Goal: Information Seeking & Learning: Find specific fact

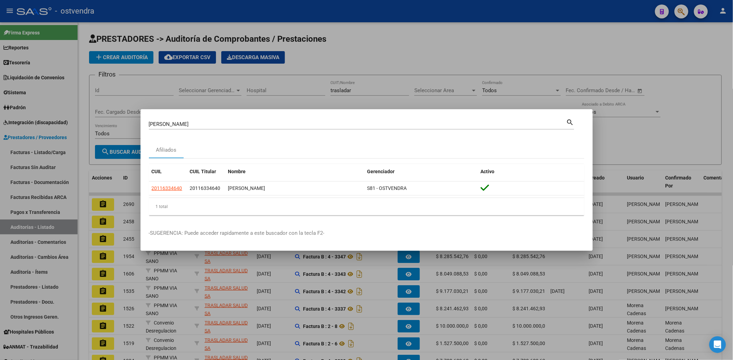
click at [508, 42] on div at bounding box center [366, 180] width 733 height 360
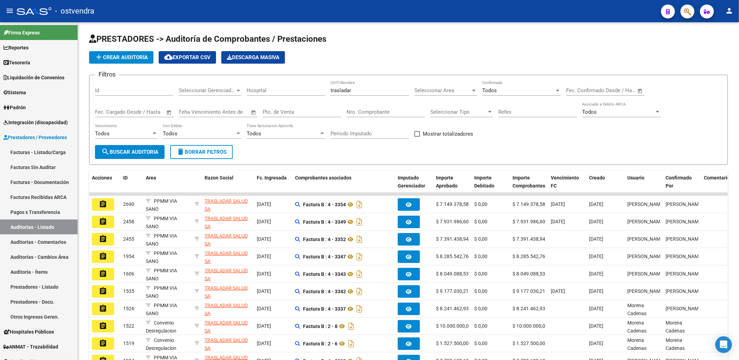
click at [685, 9] on icon "button" at bounding box center [687, 12] width 7 height 8
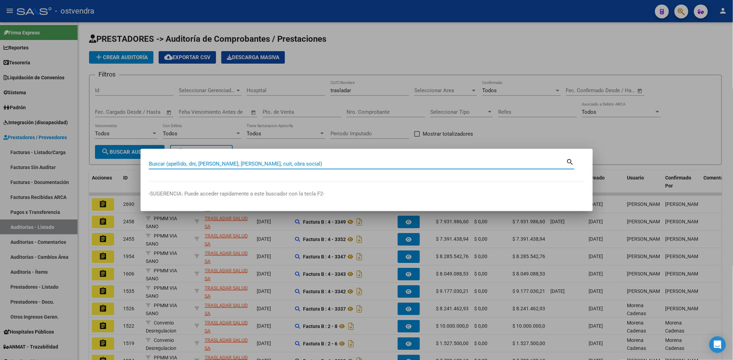
click at [194, 167] on div "Buscar (apellido, dni, [PERSON_NAME], [PERSON_NAME], cuit, obra social)" at bounding box center [357, 164] width 417 height 10
type input "33262577"
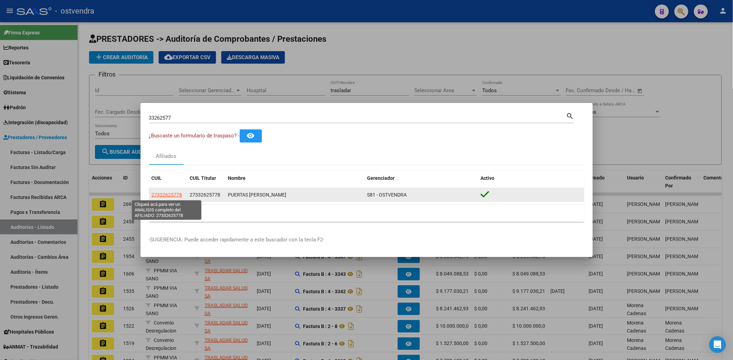
click at [172, 195] on span "27332625778" at bounding box center [167, 195] width 31 height 6
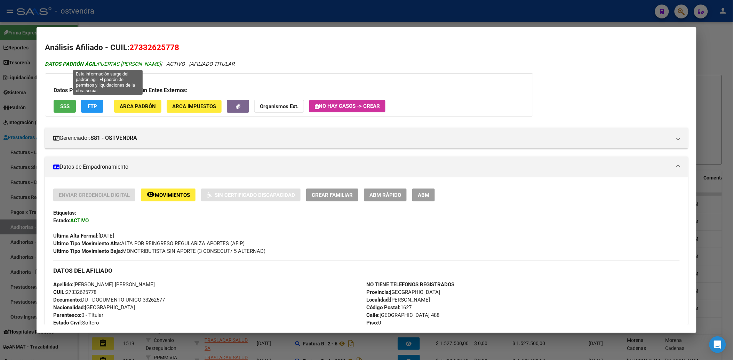
drag, startPoint x: 97, startPoint y: 63, endPoint x: 172, endPoint y: 62, distance: 75.1
click at [161, 62] on span "DATOS PADRÓN ÁGIL: PUERTAS [PERSON_NAME]" at bounding box center [103, 64] width 116 height 6
click at [196, 119] on div "DATOS PADRÓN ÁGIL: PUERTAS [PERSON_NAME] | ACTIVO | AFILIADO TITULAR Datos Pers…" at bounding box center [366, 338] width 643 height 557
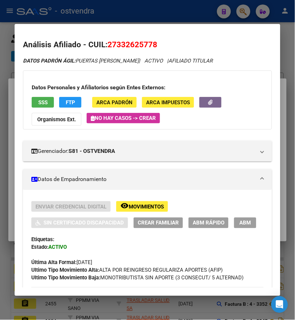
drag, startPoint x: 74, startPoint y: 60, endPoint x: 151, endPoint y: 60, distance: 77.2
click at [151, 60] on icon "DATOS PADRÓN ÁGIL: PUERTAS [PERSON_NAME] | ACTIVO | AFILIADO TITULAR" at bounding box center [118, 61] width 190 height 6
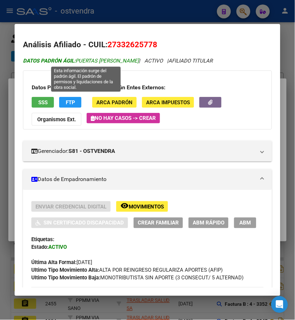
copy span "PUERTAS [PERSON_NAME]"
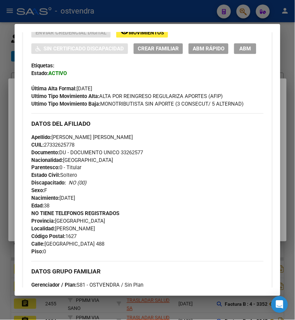
scroll to position [193, 0]
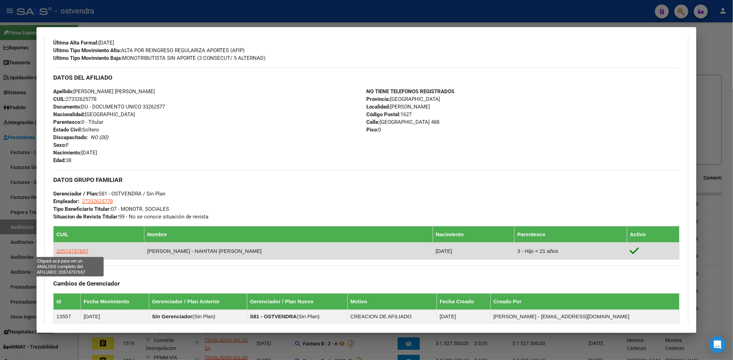
click at [76, 252] on span "20574737657" at bounding box center [72, 251] width 32 height 6
type textarea "20574737657"
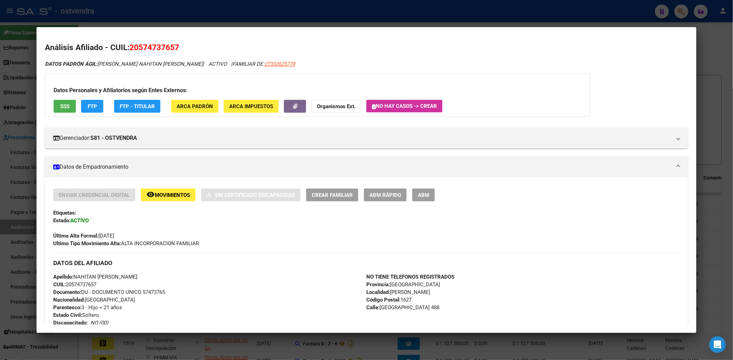
drag, startPoint x: 137, startPoint y: 46, endPoint x: 165, endPoint y: 46, distance: 28.5
click at [165, 46] on span "20574737657" at bounding box center [154, 47] width 50 height 9
drag, startPoint x: 559, startPoint y: 102, endPoint x: 610, endPoint y: 31, distance: 87.2
click at [559, 101] on div "Datos Personales y Afiliatorios según Entes Externos: SSS FTP FTP - Titular ARC…" at bounding box center [317, 94] width 545 height 43
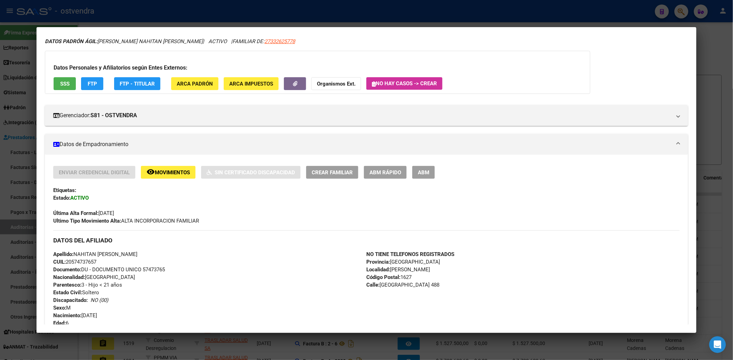
scroll to position [0, 0]
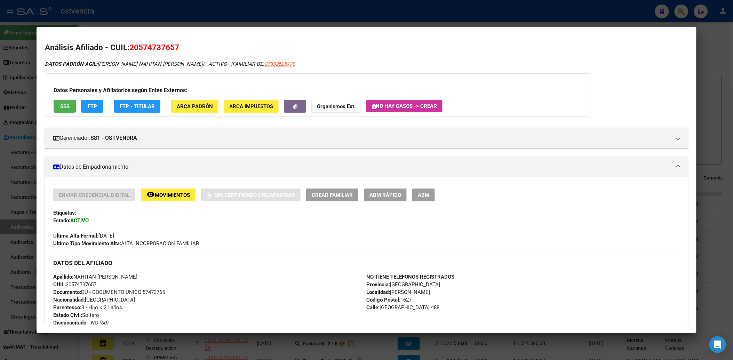
click at [712, 43] on div at bounding box center [366, 180] width 733 height 360
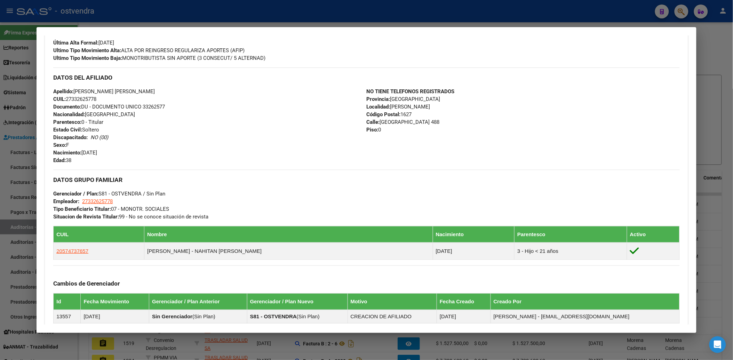
click at [678, 9] on div at bounding box center [366, 180] width 733 height 360
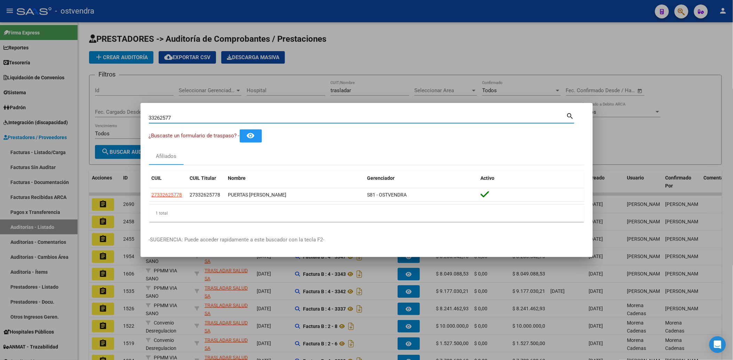
click at [399, 116] on input "33262577" at bounding box center [357, 118] width 417 height 6
type input "3"
type input "[PERSON_NAME]"
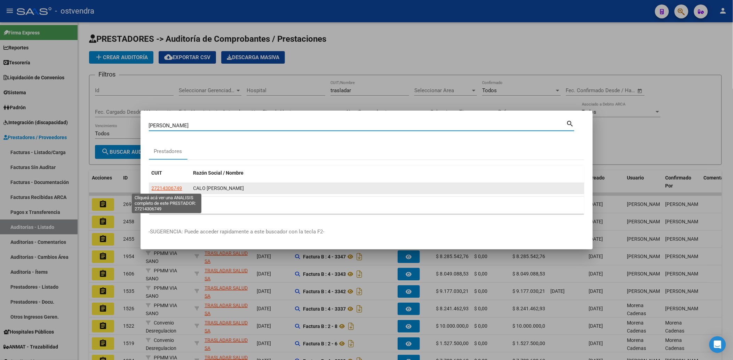
click at [172, 189] on span "27214306749" at bounding box center [167, 188] width 31 height 6
type textarea "27214306749"
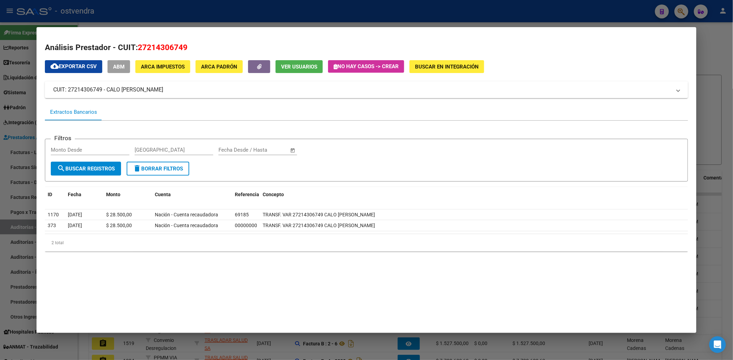
click at [716, 67] on div at bounding box center [366, 180] width 733 height 360
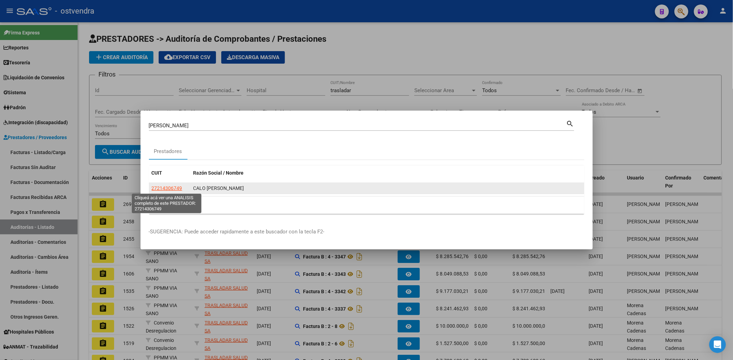
click at [159, 187] on span "27214306749" at bounding box center [167, 188] width 31 height 6
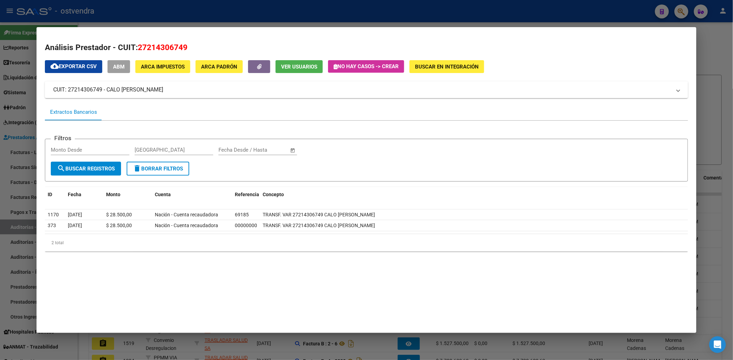
drag, startPoint x: 145, startPoint y: 45, endPoint x: 179, endPoint y: 45, distance: 33.4
click at [179, 45] on span "27214306749" at bounding box center [163, 47] width 50 height 9
copy span "21430674"
click at [703, 53] on div at bounding box center [366, 180] width 733 height 360
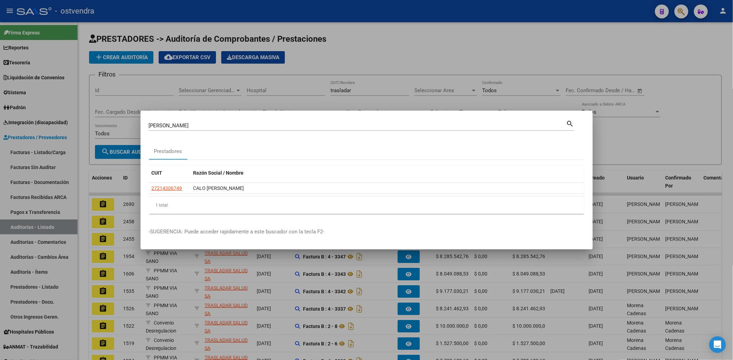
click at [522, 46] on div at bounding box center [366, 180] width 733 height 360
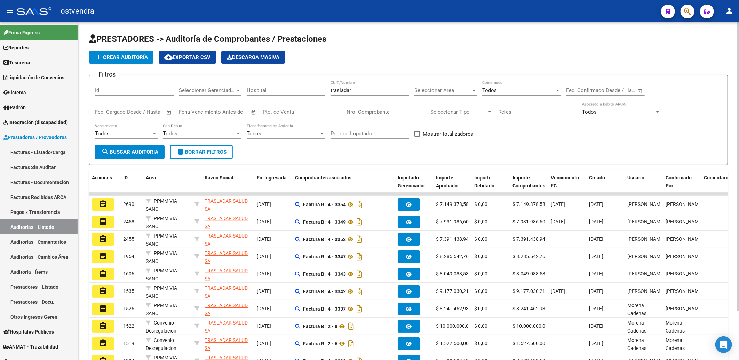
click at [477, 53] on div "add Crear Auditoría cloud_download Exportar CSV Descarga Masiva" at bounding box center [408, 57] width 638 height 13
click at [689, 5] on span "button" at bounding box center [687, 12] width 7 height 14
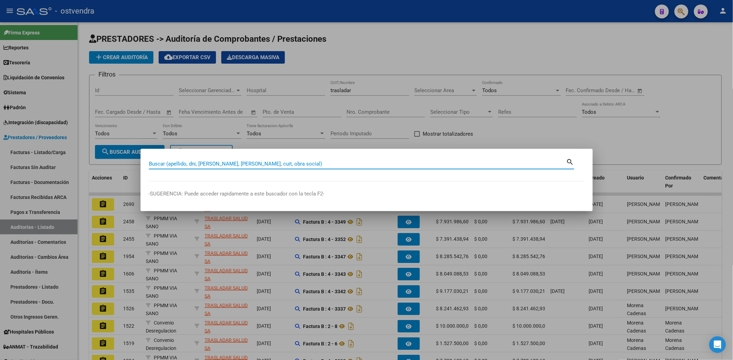
click at [297, 162] on input "Buscar (apellido, dni, [PERSON_NAME], [PERSON_NAME], cuit, obra social)" at bounding box center [357, 164] width 417 height 6
paste input "70405260"
type input "70405260"
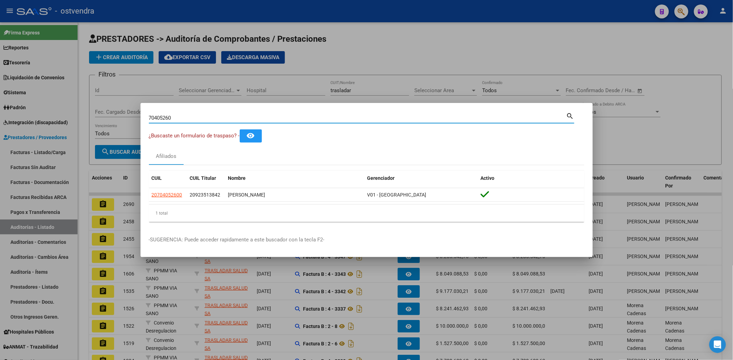
click at [642, 45] on div at bounding box center [366, 180] width 733 height 360
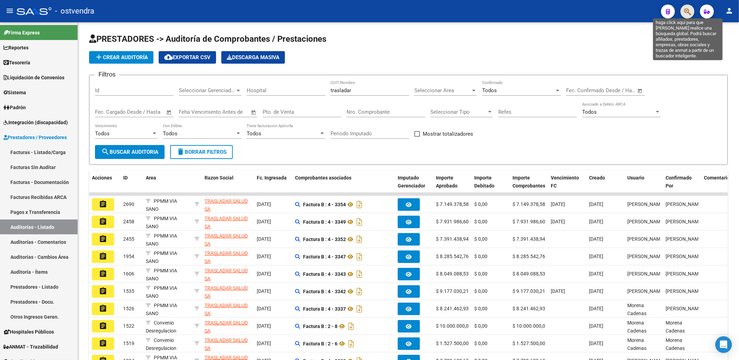
click at [687, 10] on icon "button" at bounding box center [687, 12] width 7 height 8
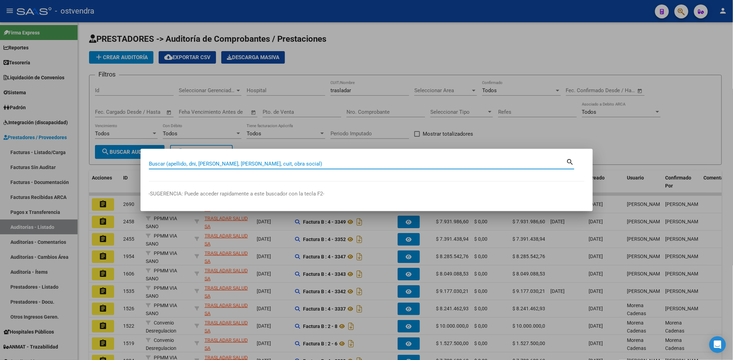
click at [235, 165] on input "Buscar (apellido, dni, [PERSON_NAME], [PERSON_NAME], cuit, obra social)" at bounding box center [357, 164] width 417 height 6
type input "31847027"
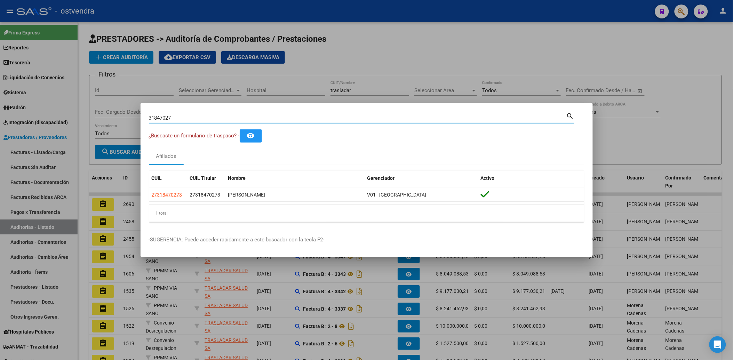
click at [496, 120] on div "31847027 Buscar (apellido, dni, [PERSON_NAME], nro traspaso, cuit, obra social)" at bounding box center [357, 118] width 417 height 10
drag, startPoint x: 635, startPoint y: 70, endPoint x: 641, endPoint y: 60, distance: 11.9
click at [638, 66] on div at bounding box center [366, 180] width 733 height 360
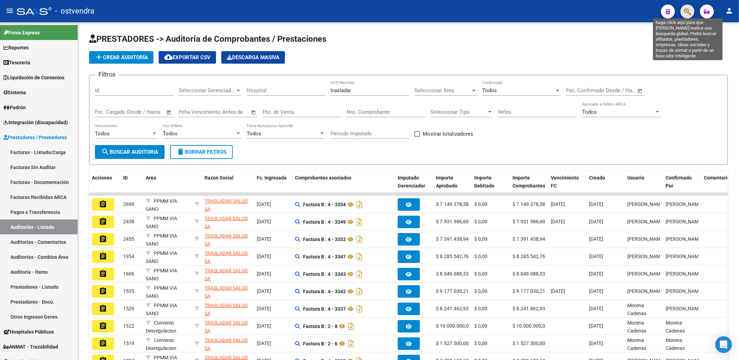
click at [686, 11] on icon "button" at bounding box center [687, 12] width 7 height 8
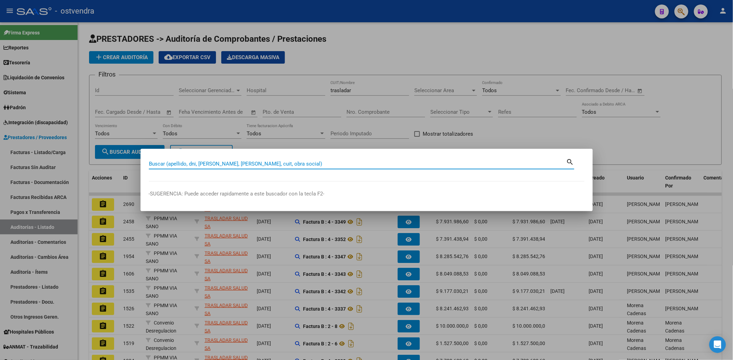
click at [325, 164] on input "Buscar (apellido, dni, [PERSON_NAME], [PERSON_NAME], cuit, obra social)" at bounding box center [357, 164] width 417 height 6
type input "38621494"
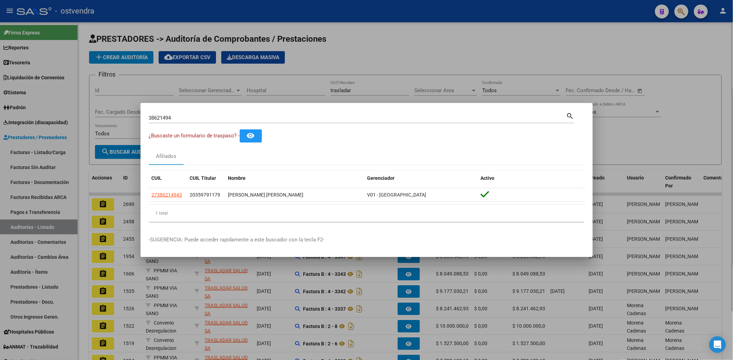
drag, startPoint x: 515, startPoint y: 61, endPoint x: 574, endPoint y: 45, distance: 61.2
click at [517, 59] on div at bounding box center [366, 180] width 733 height 360
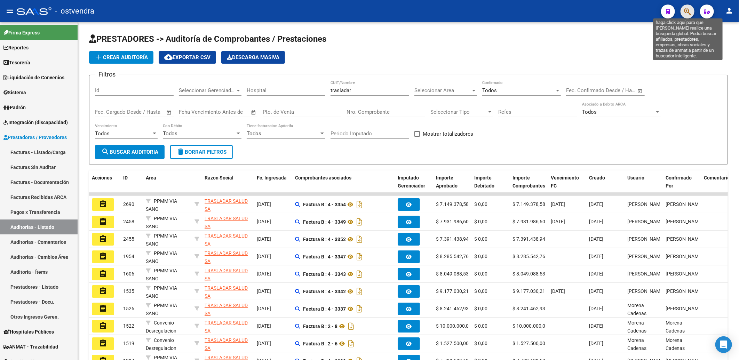
click at [687, 15] on icon "button" at bounding box center [687, 12] width 7 height 8
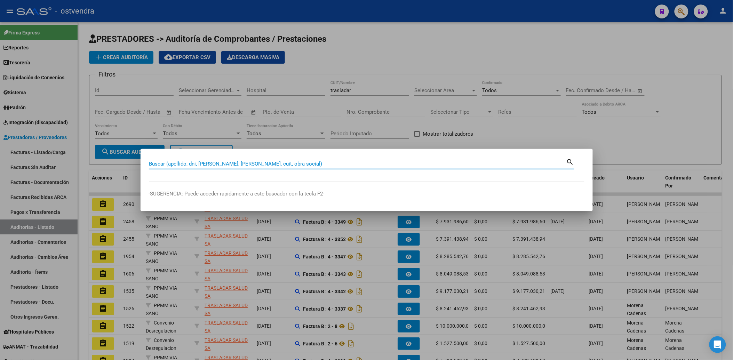
click at [311, 163] on input "Buscar (apellido, dni, [PERSON_NAME], [PERSON_NAME], cuit, obra social)" at bounding box center [357, 164] width 417 height 6
type input "58855890"
